Goal: Task Accomplishment & Management: Manage account settings

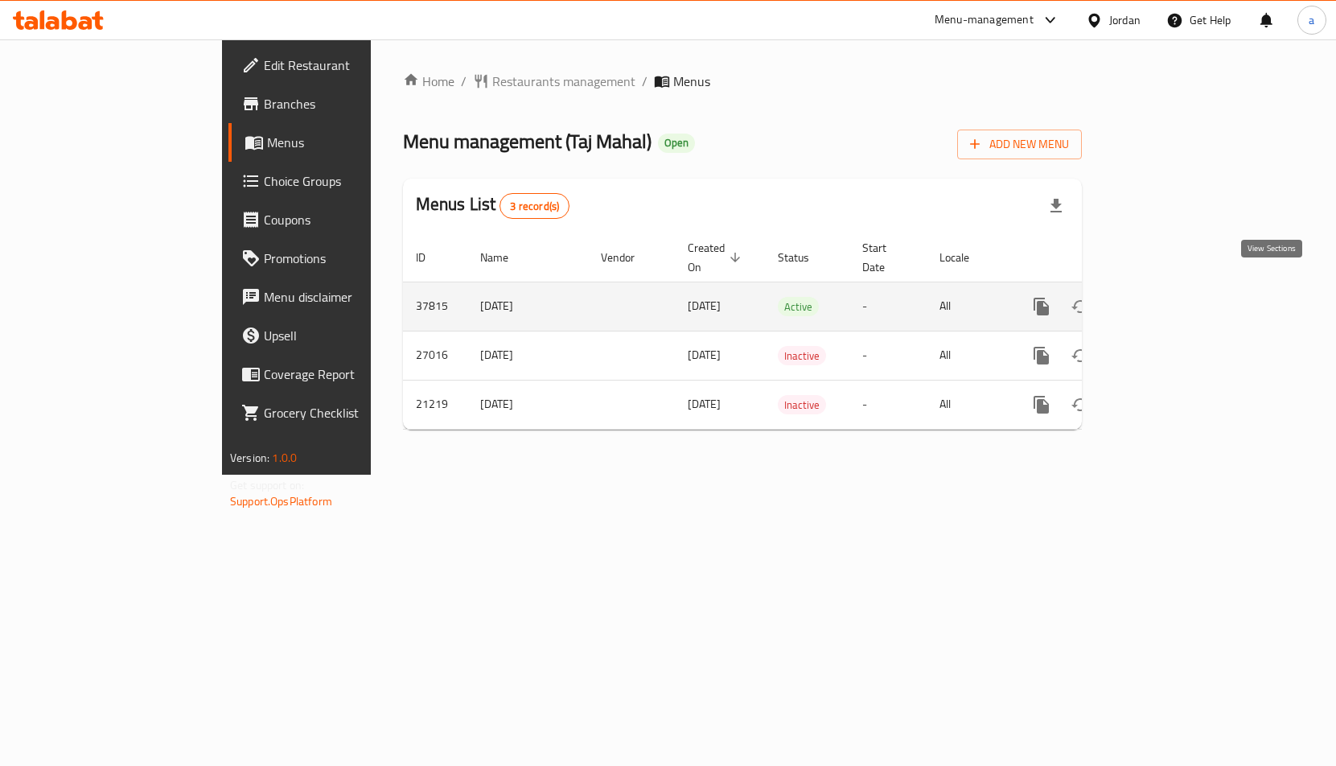
click at [1167, 298] on icon "enhanced table" at bounding box center [1157, 306] width 19 height 19
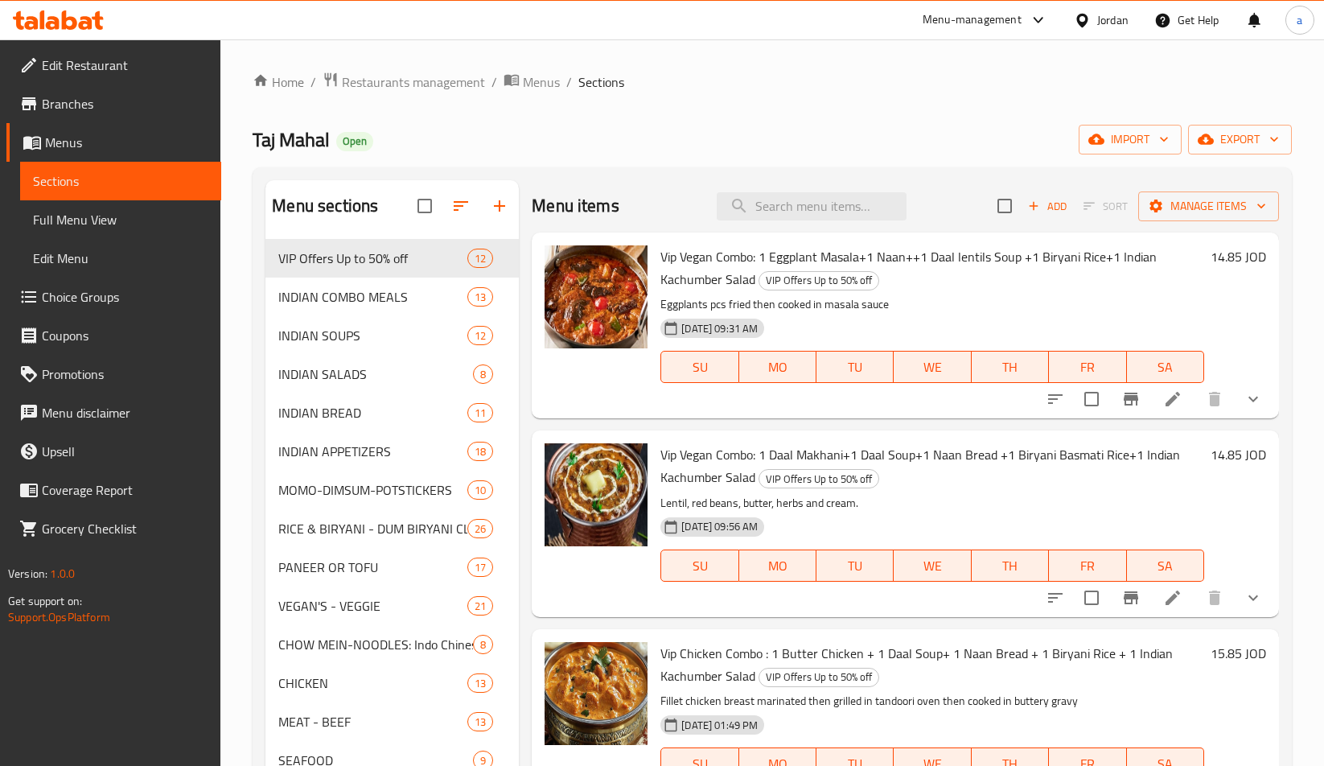
click at [84, 310] on link "Choice Groups" at bounding box center [113, 296] width 215 height 39
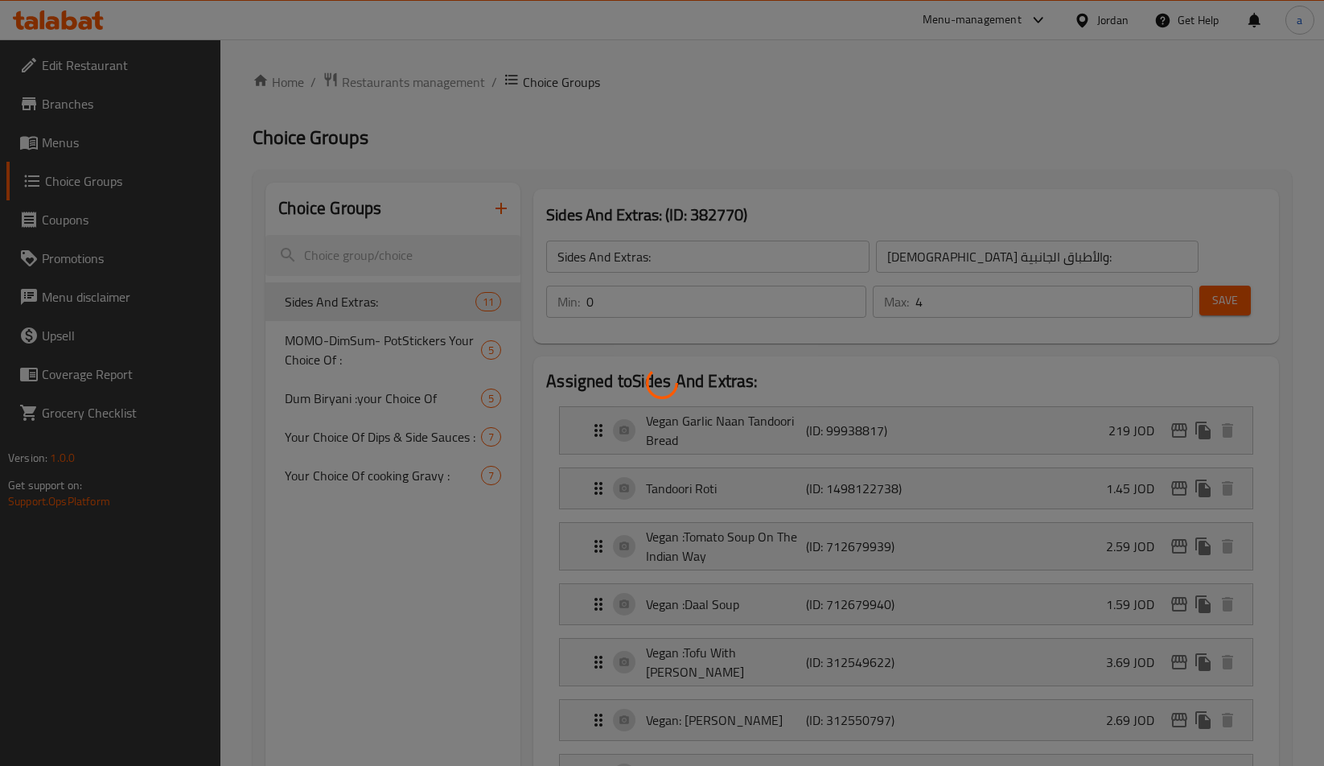
click at [423, 430] on div at bounding box center [662, 383] width 1324 height 766
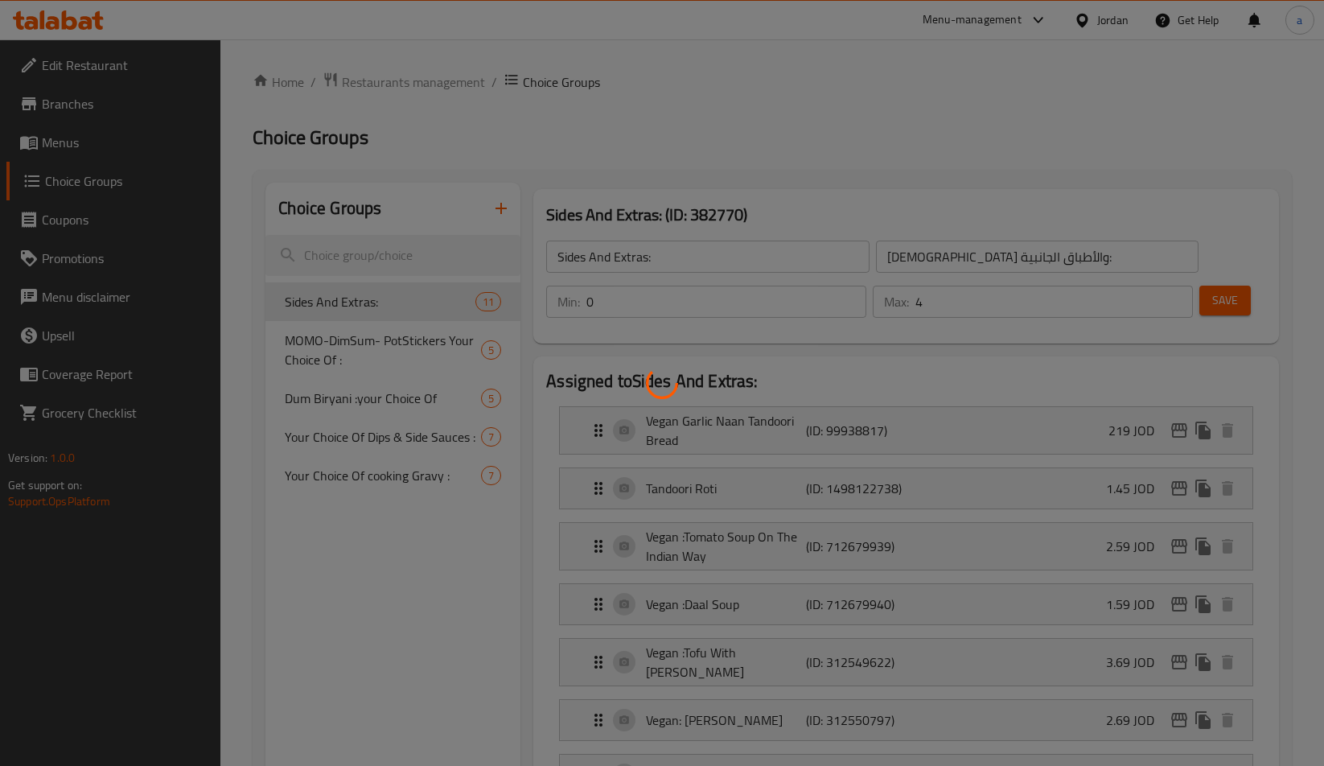
click at [423, 430] on div at bounding box center [662, 383] width 1324 height 766
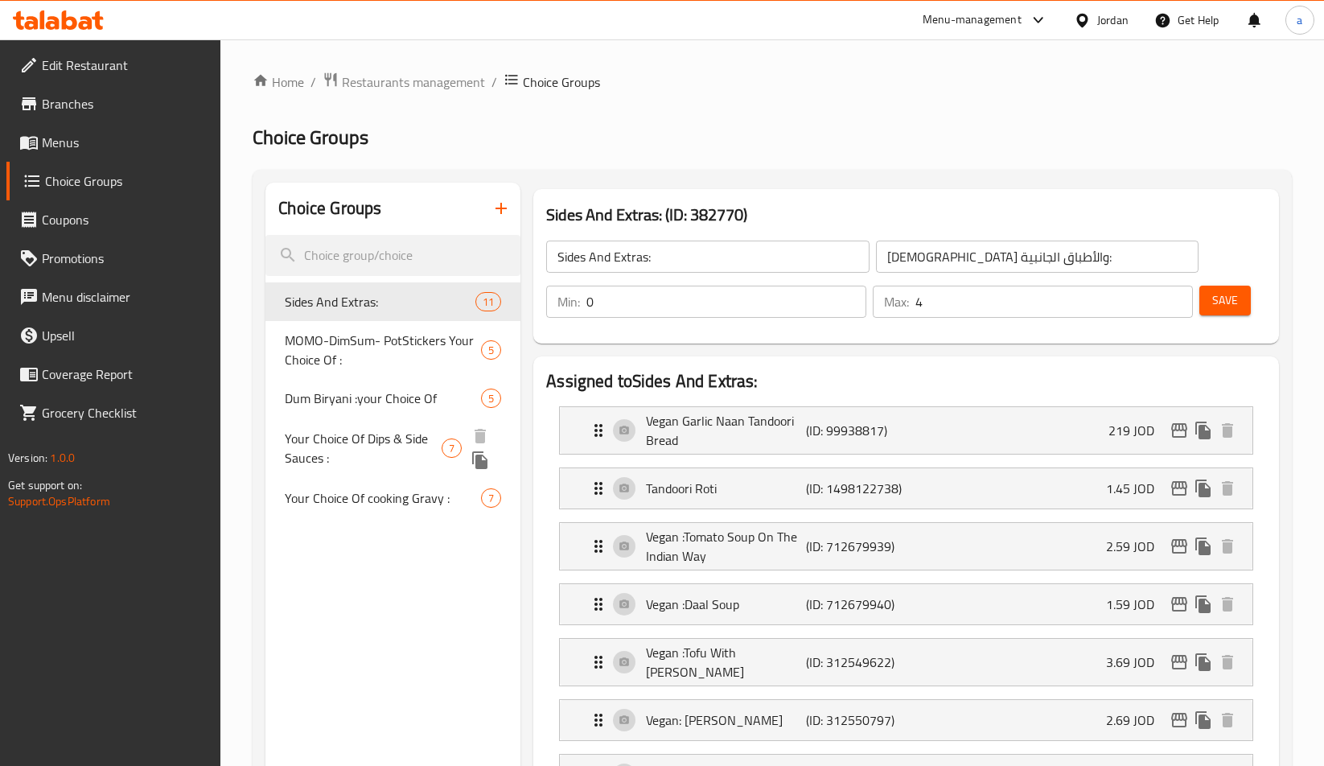
drag, startPoint x: 381, startPoint y: 452, endPoint x: 9, endPoint y: 398, distance: 376.2
click at [381, 452] on span "Your Choice Of Dips & Side Sauces :" at bounding box center [363, 448] width 157 height 39
type input "Your Choice Of Dips & Side Sauces :"
type input "اختيارك من الصوصات الجانبية والديب :"
type input "6"
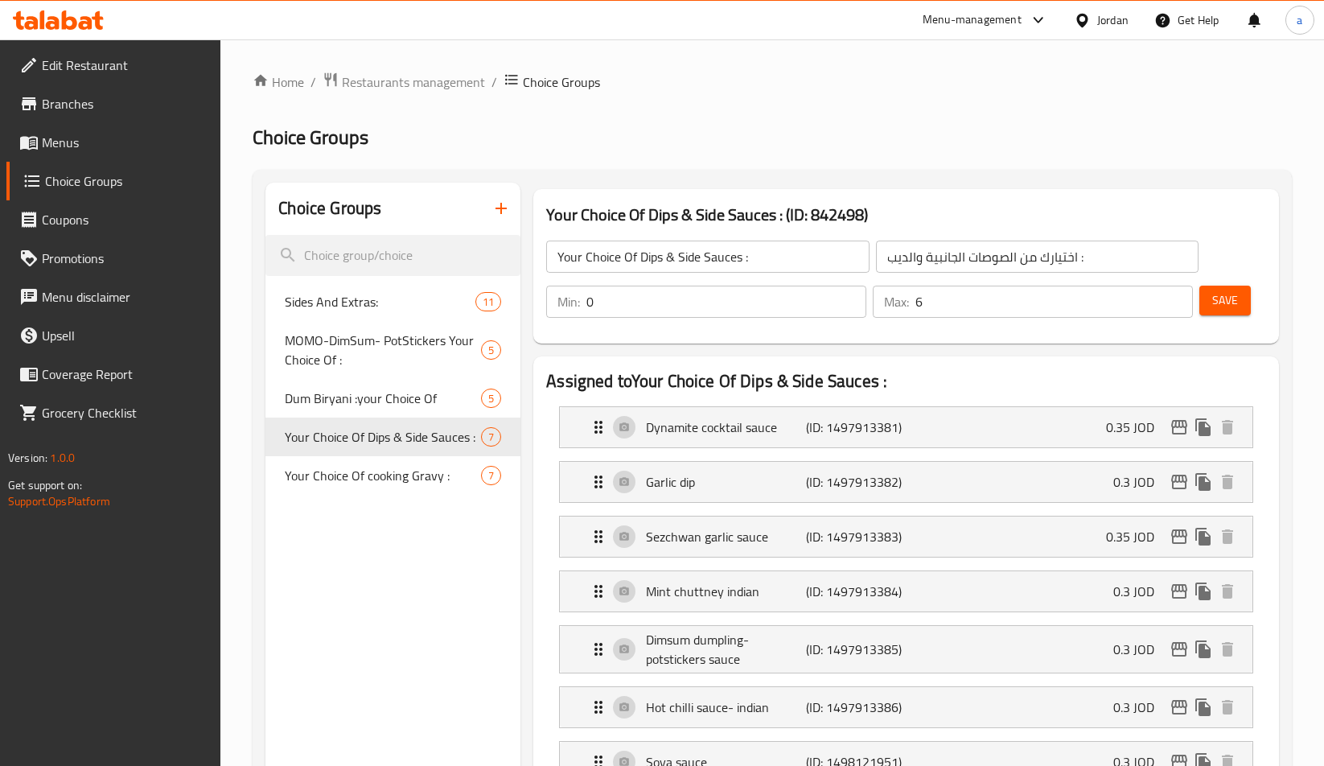
click at [692, 143] on h2 "Choice Groups" at bounding box center [772, 138] width 1039 height 26
click at [355, 89] on span "Restaurants management" at bounding box center [413, 81] width 143 height 19
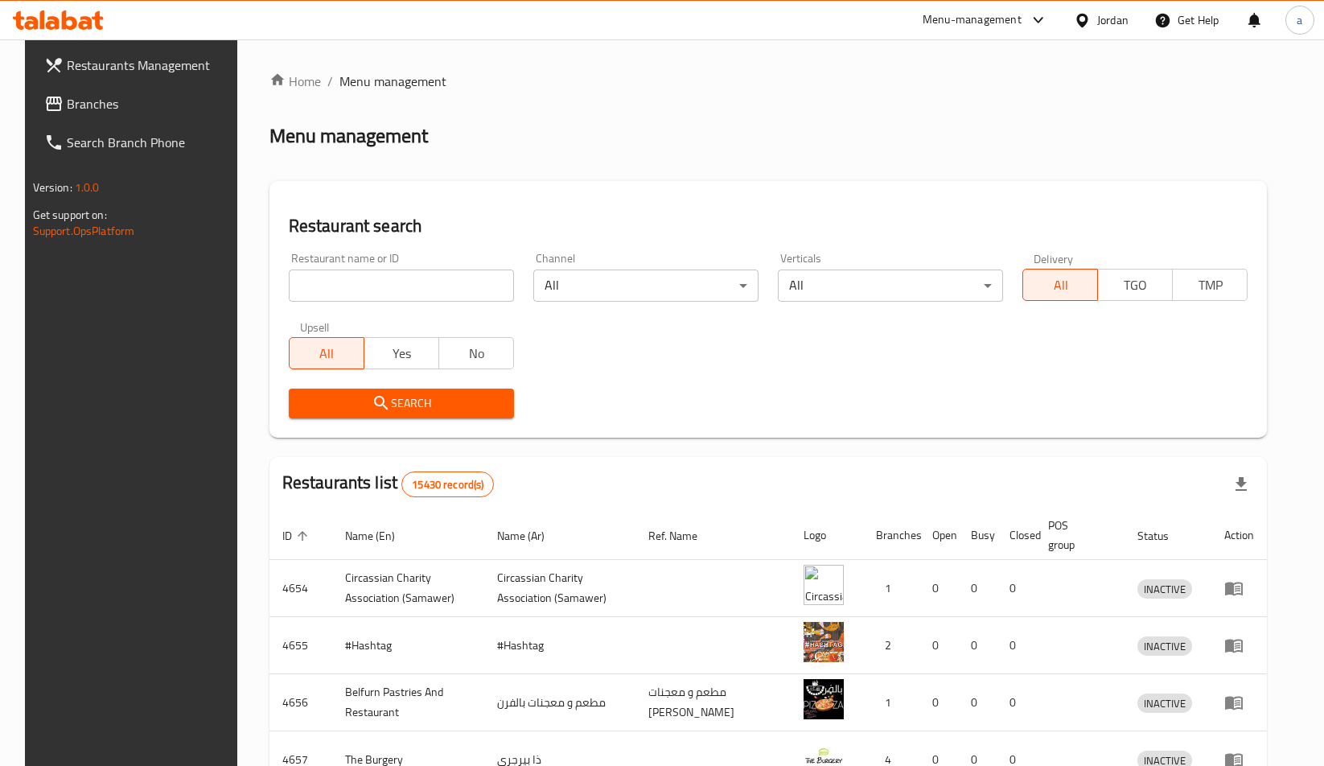
click at [133, 109] on span "Branches" at bounding box center [150, 103] width 166 height 19
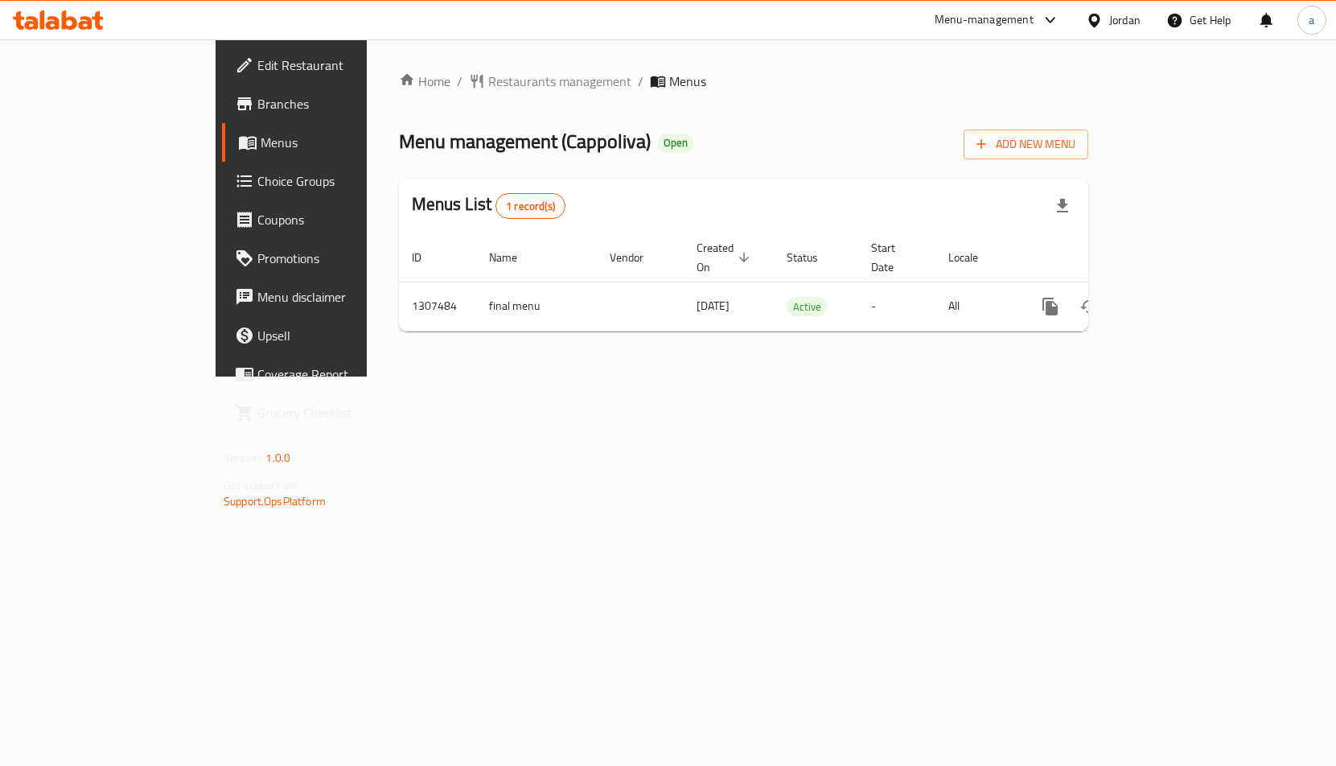
click at [257, 179] on span "Choice Groups" at bounding box center [341, 180] width 168 height 19
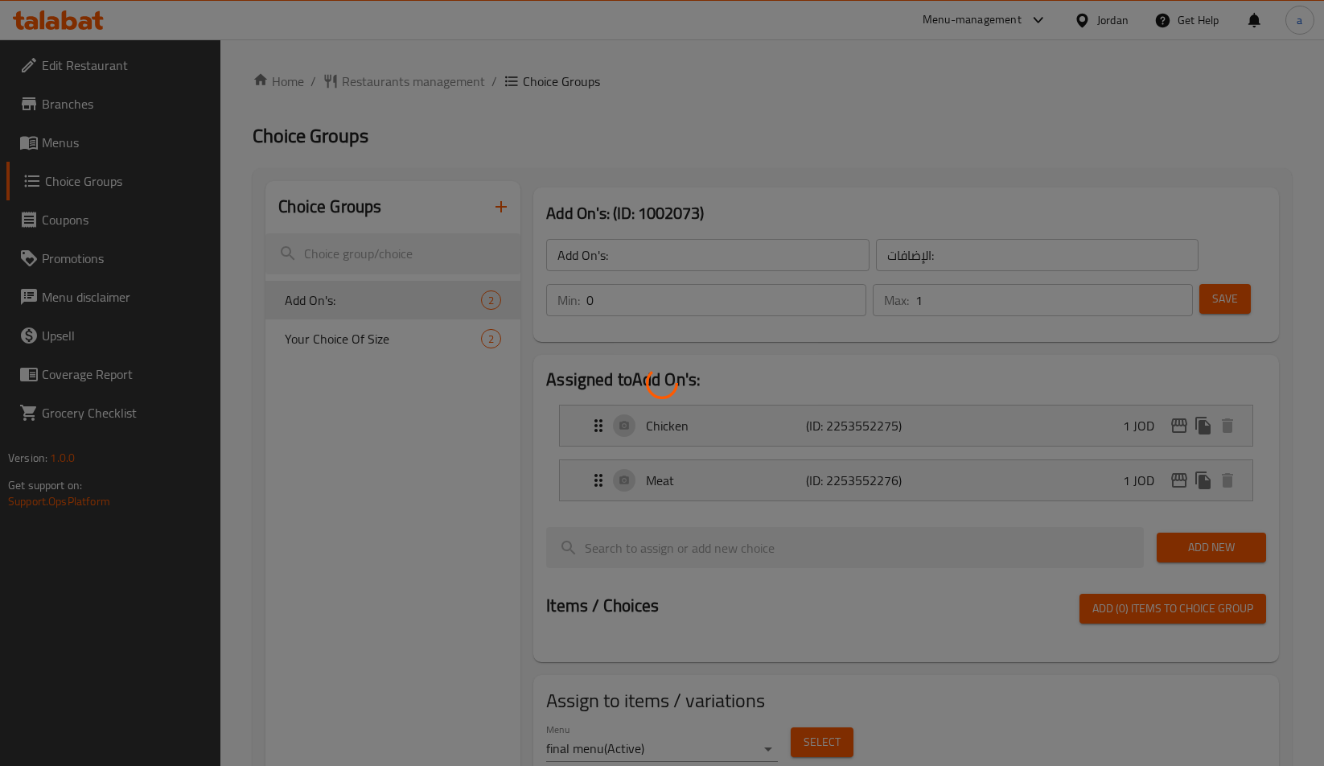
click at [654, 159] on div at bounding box center [662, 383] width 1324 height 766
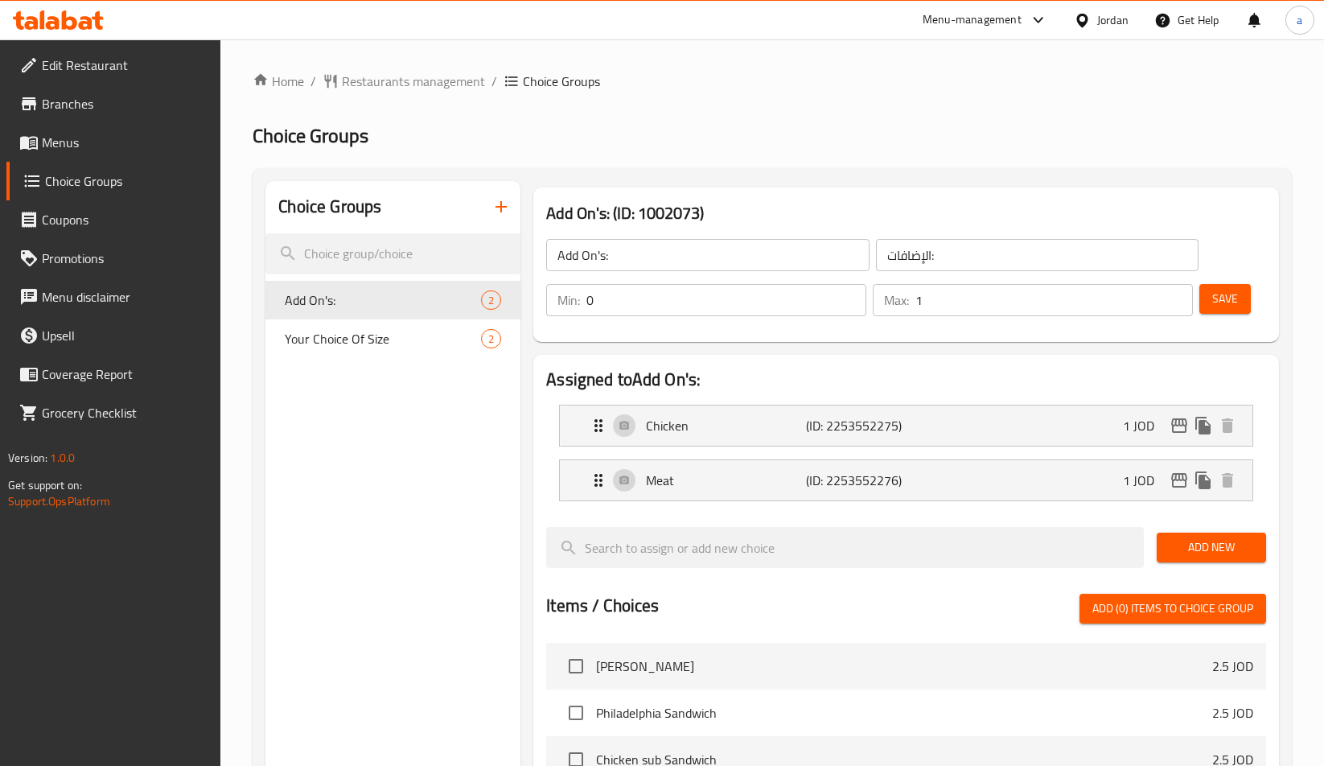
click at [654, 159] on div "Home / Restaurants management / Choice Groups Choice Groups Choice Groups Add O…" at bounding box center [772, 656] width 1039 height 1169
click at [364, 347] on span "Your Choice Of Size" at bounding box center [359, 338] width 148 height 19
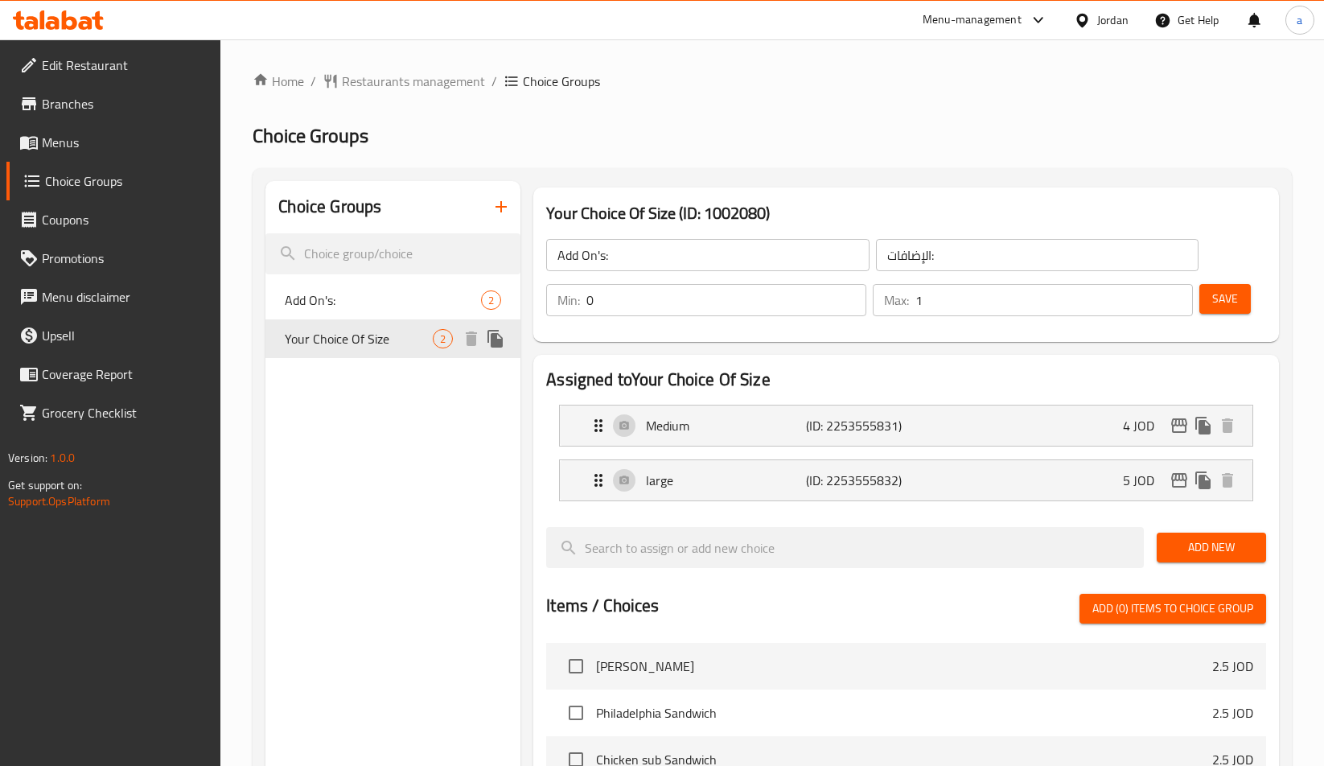
type input "Your Choice Of Size"
type input "اختيارك من الحجم"
type input "1"
click at [657, 158] on div "Home / Restaurants management / Choice Groups Choice Groups Choice Groups Add O…" at bounding box center [772, 656] width 1039 height 1169
